Goal: Information Seeking & Learning: Learn about a topic

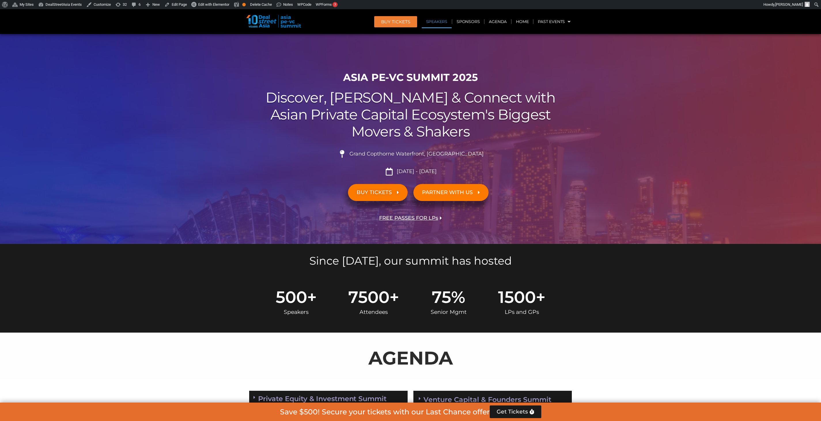
scroll to position [622, 0]
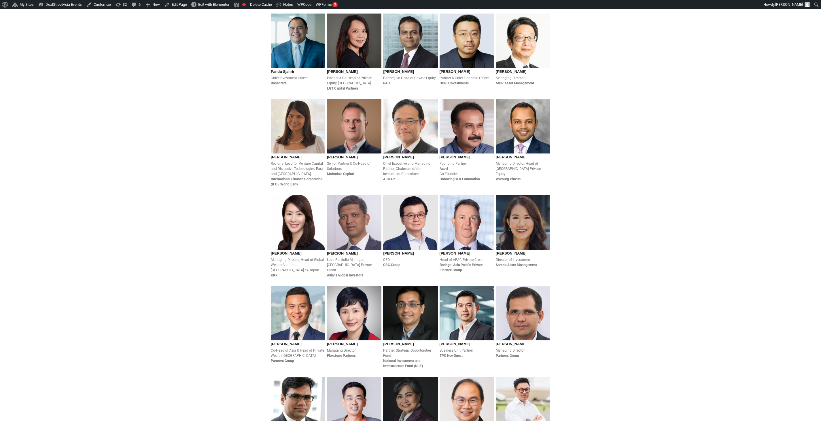
scroll to position [1408, 0]
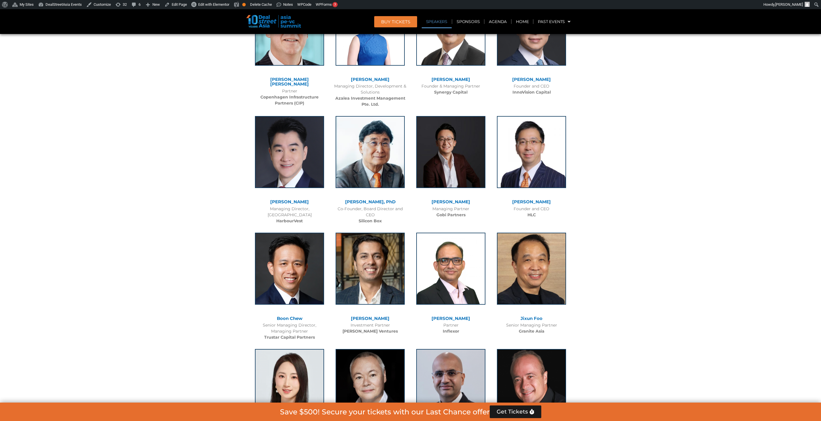
scroll to position [650, 0]
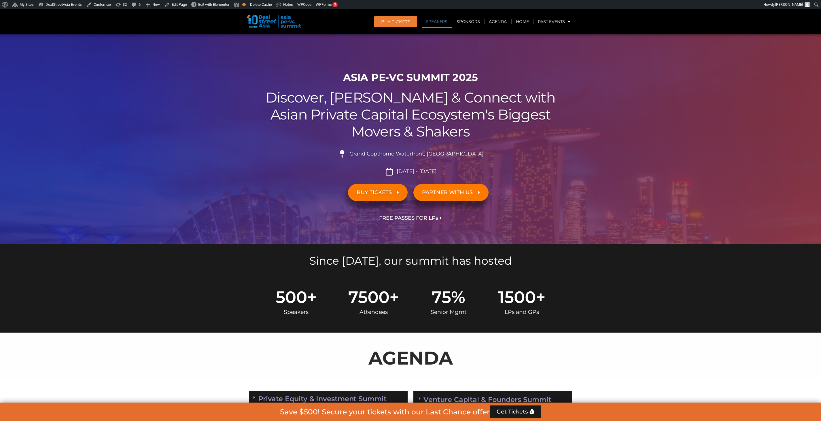
click at [435, 23] on link "Speakers" at bounding box center [437, 21] width 30 height 13
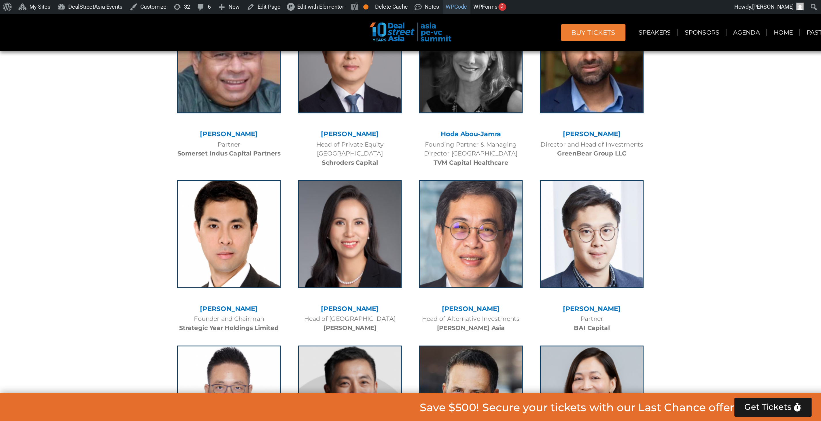
scroll to position [2121, 0]
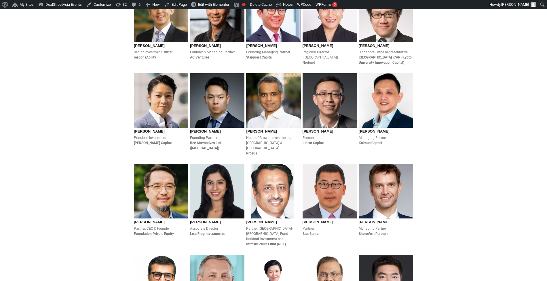
scroll to position [1053, 0]
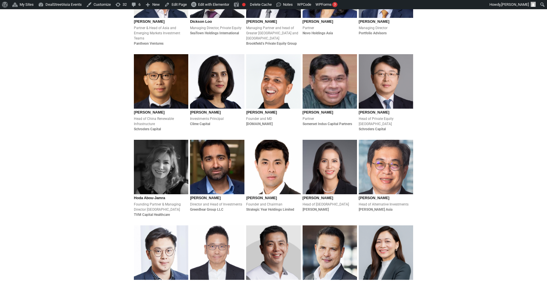
scroll to position [792, 0]
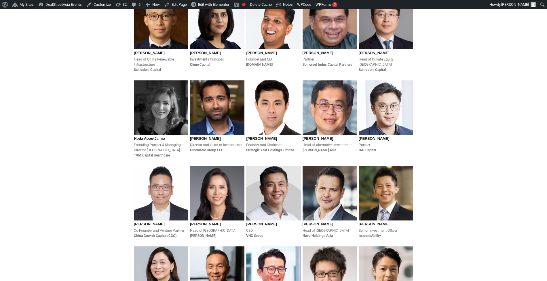
scroll to position [822, 0]
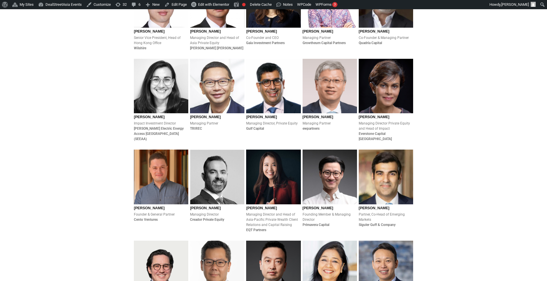
scroll to position [483, 0]
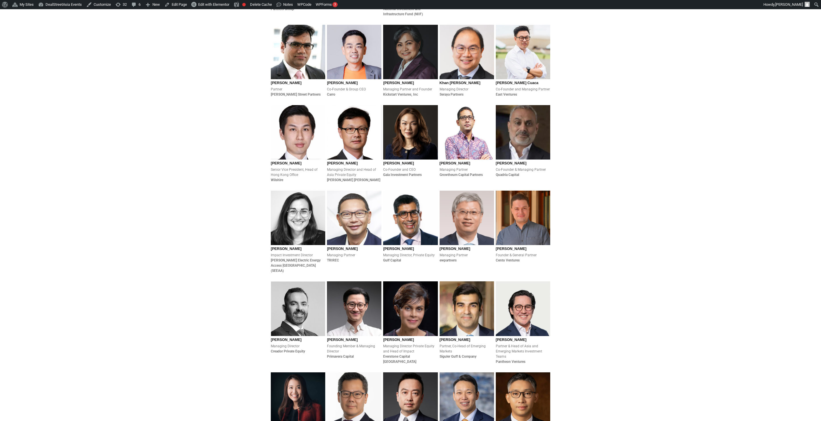
scroll to position [353, 0]
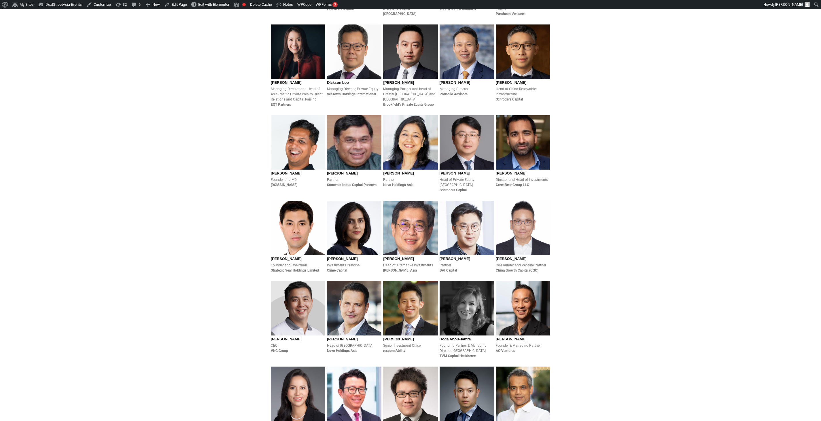
scroll to position [700, 0]
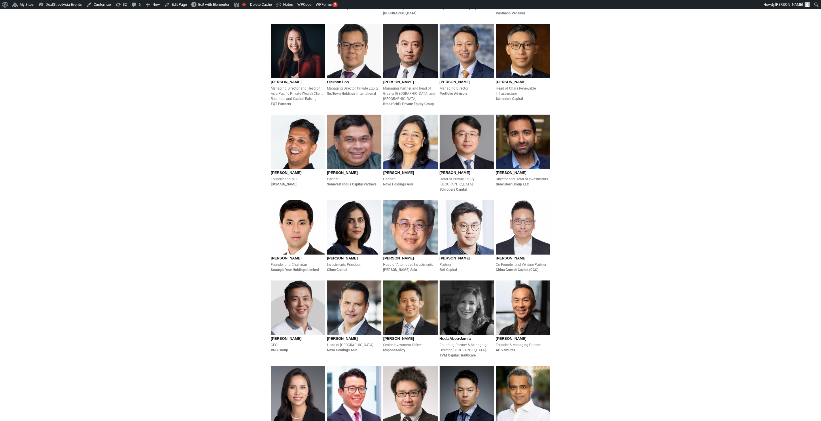
drag, startPoint x: 593, startPoint y: 315, endPoint x: 574, endPoint y: 331, distance: 25.0
drag, startPoint x: 574, startPoint y: 331, endPoint x: 516, endPoint y: 334, distance: 58.3
click at [516, 281] on div "Founder & Managing Partner AC Ventures" at bounding box center [523, 347] width 54 height 10
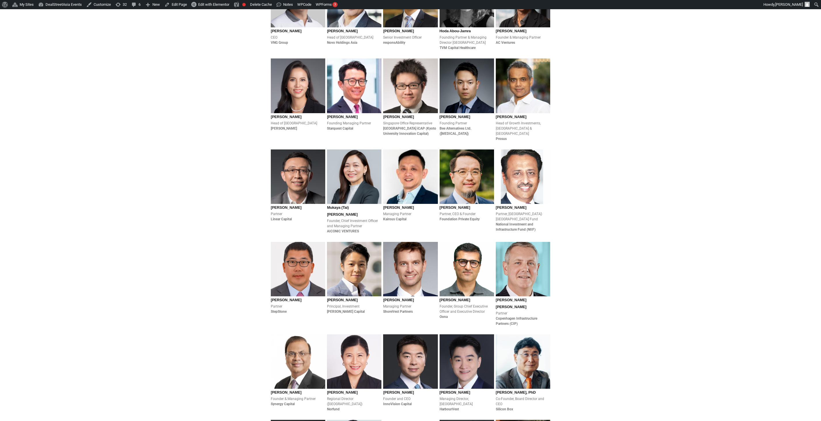
scroll to position [1007, 0]
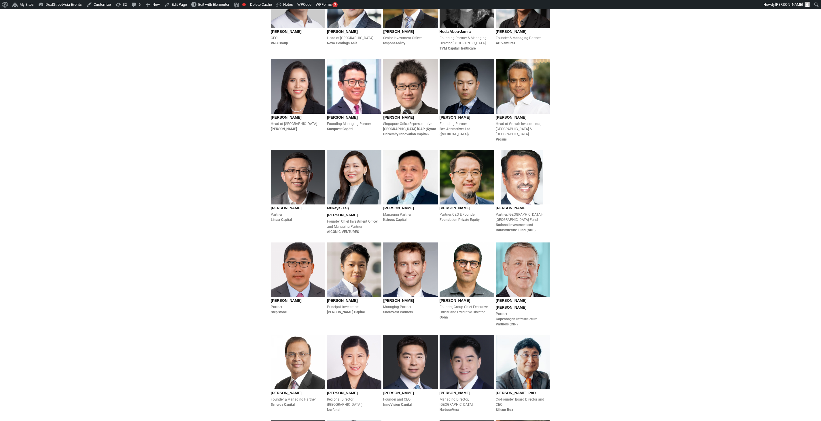
drag, startPoint x: 582, startPoint y: 363, endPoint x: 550, endPoint y: 383, distance: 37.3
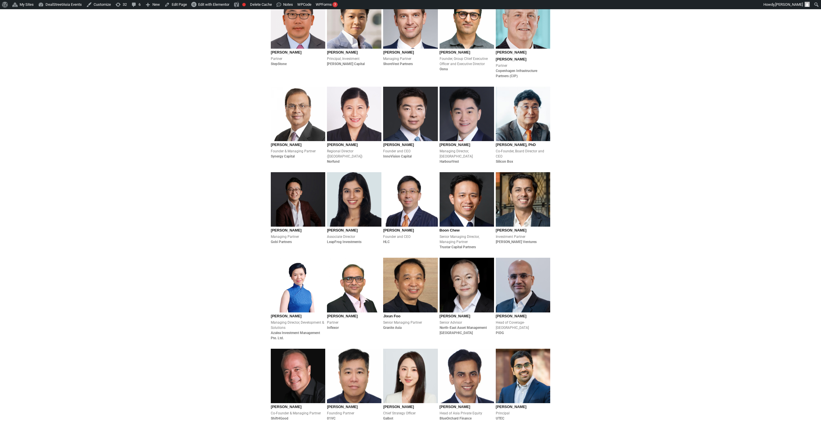
scroll to position [1252, 0]
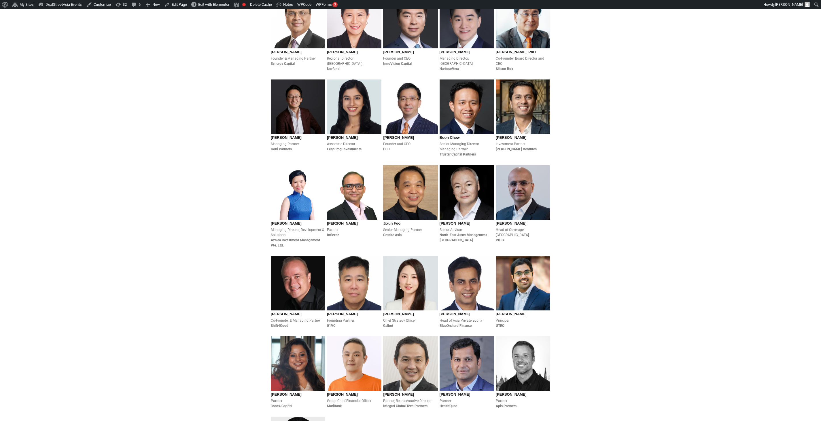
scroll to position [1348, 0]
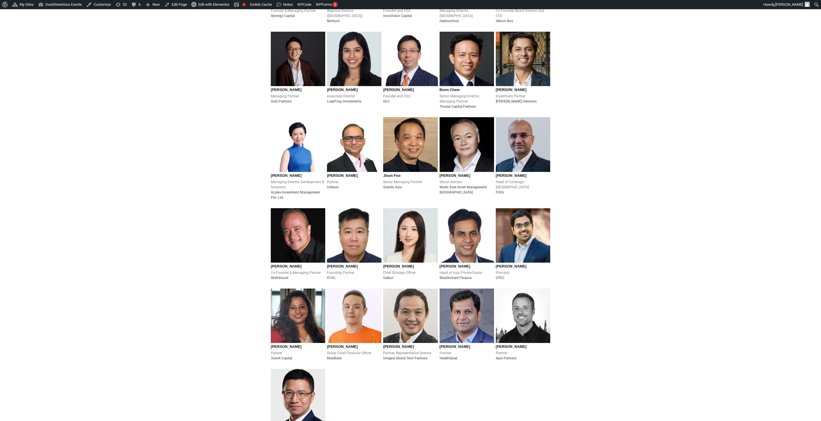
scroll to position [1397, 0]
